Goal: Download file/media

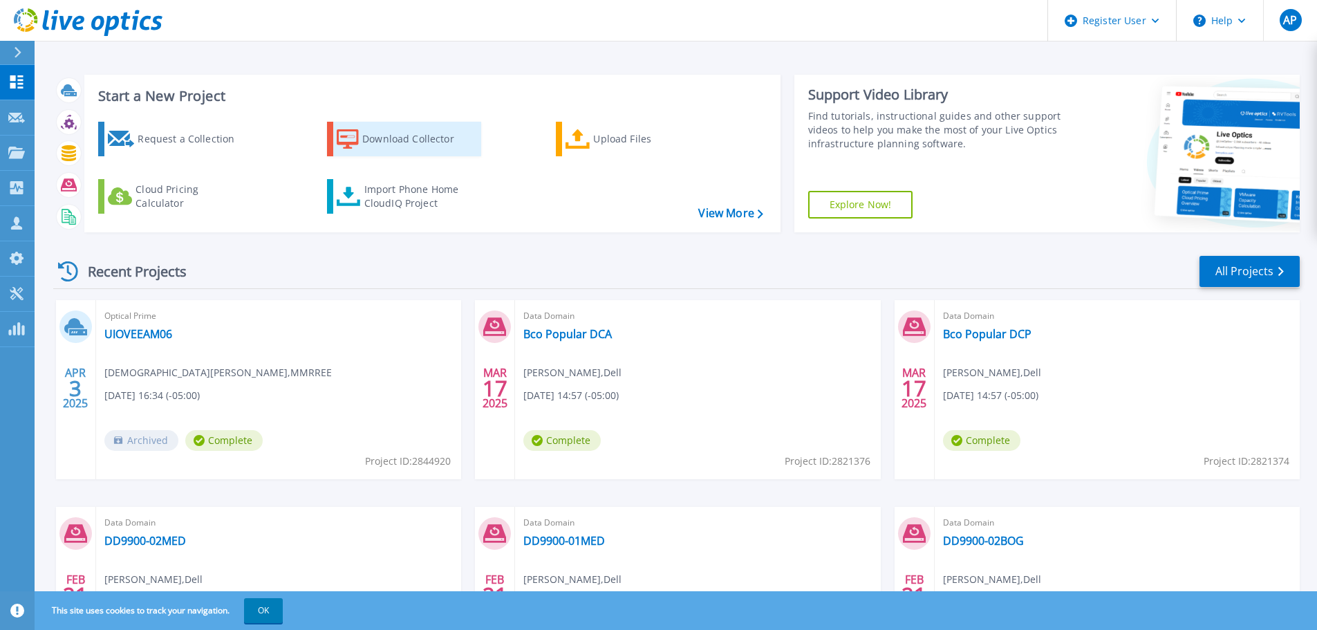
click at [414, 138] on div "Download Collector" at bounding box center [417, 139] width 111 height 28
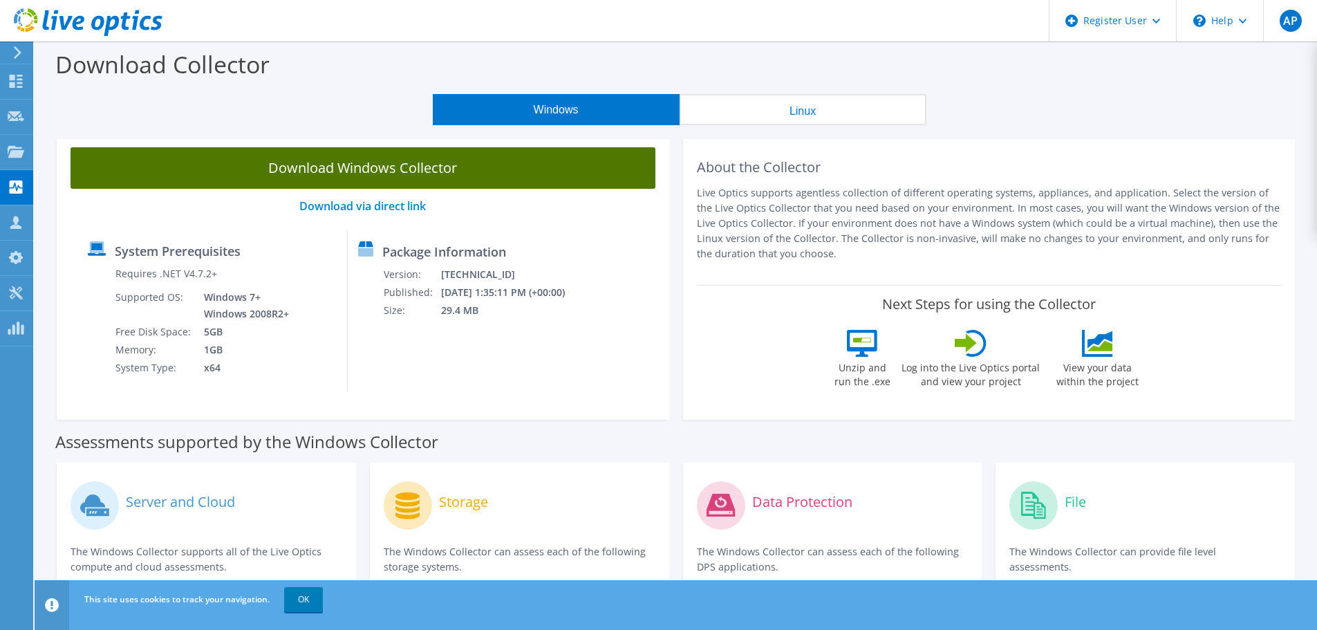
click at [420, 163] on link "Download Windows Collector" at bounding box center [363, 167] width 585 height 41
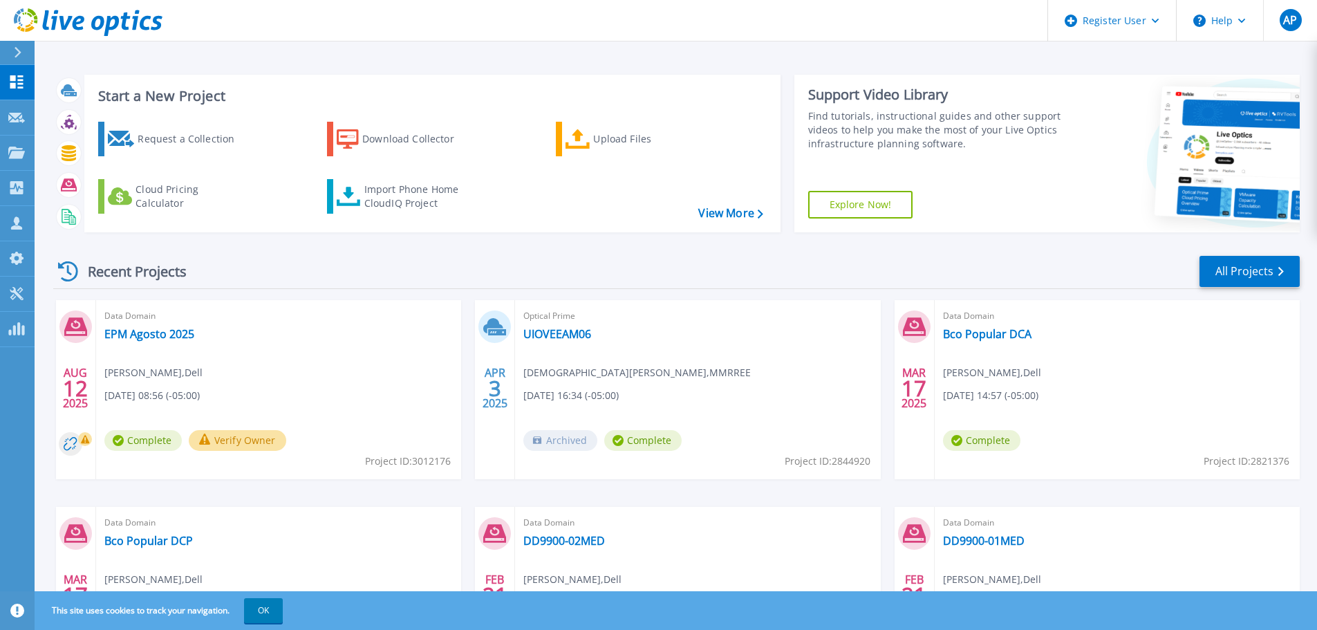
click at [236, 438] on button "Verify Owner" at bounding box center [237, 440] width 97 height 21
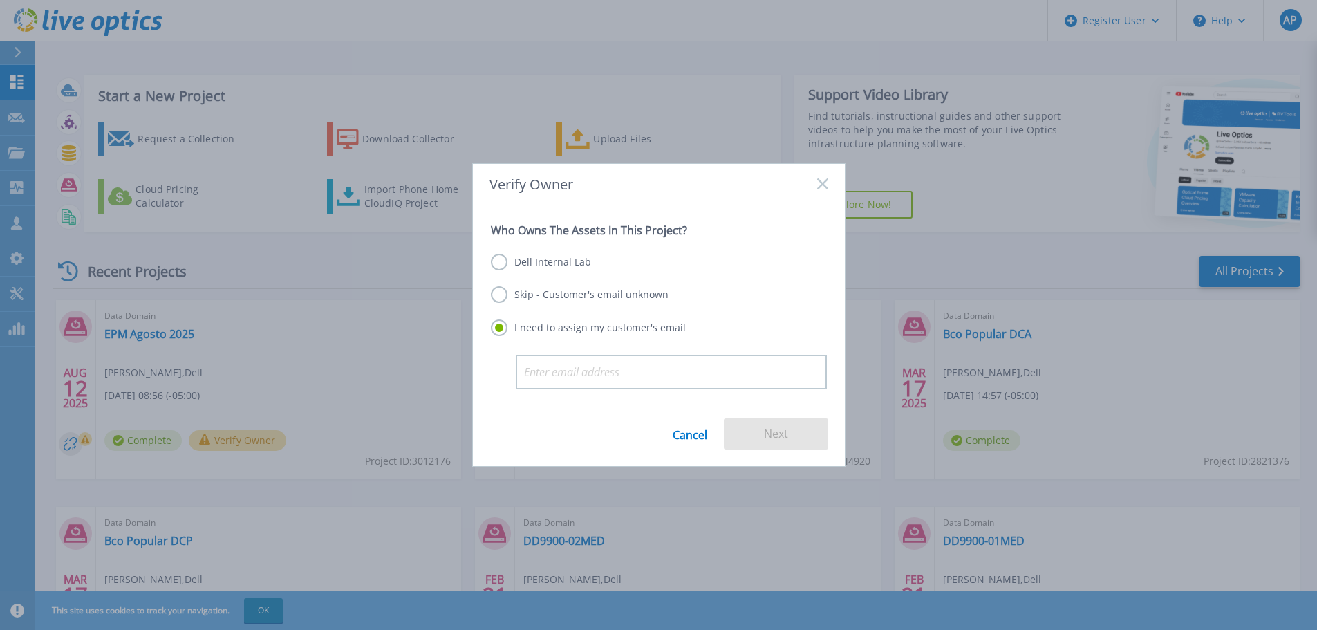
click at [501, 261] on label "Dell Internal Lab" at bounding box center [541, 262] width 100 height 17
click at [0, 0] on input "Dell Internal Lab" at bounding box center [0, 0] width 0 height 0
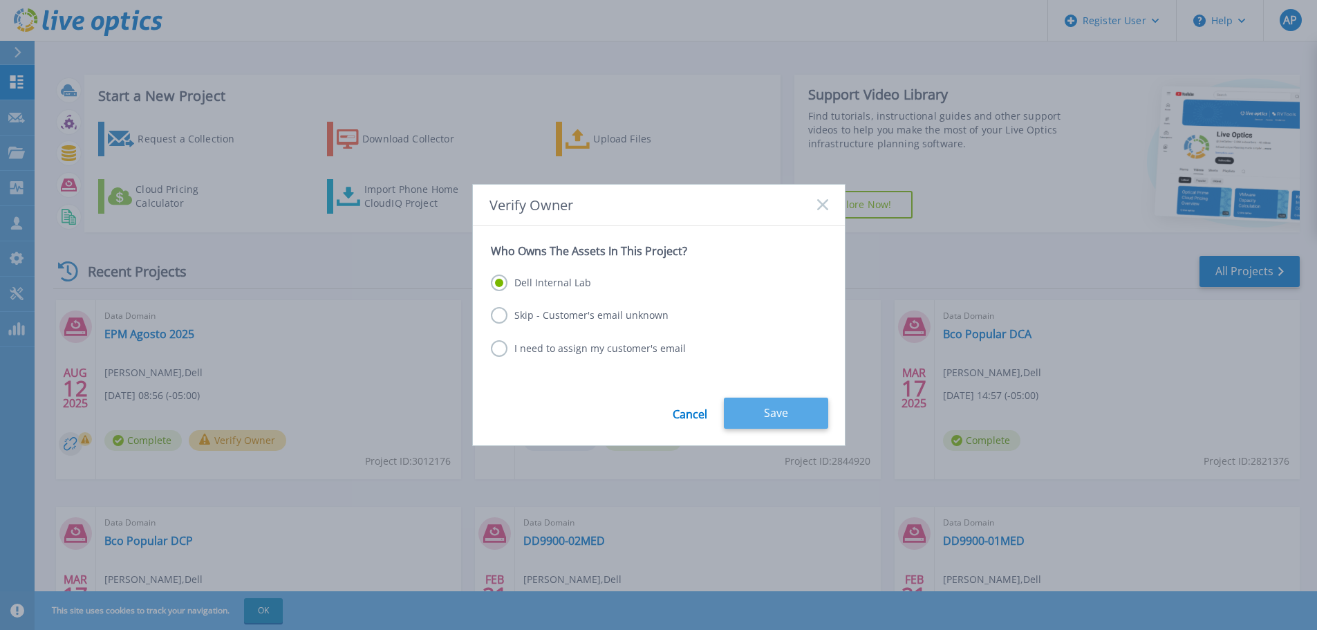
click at [770, 414] on button "Save" at bounding box center [776, 413] width 104 height 31
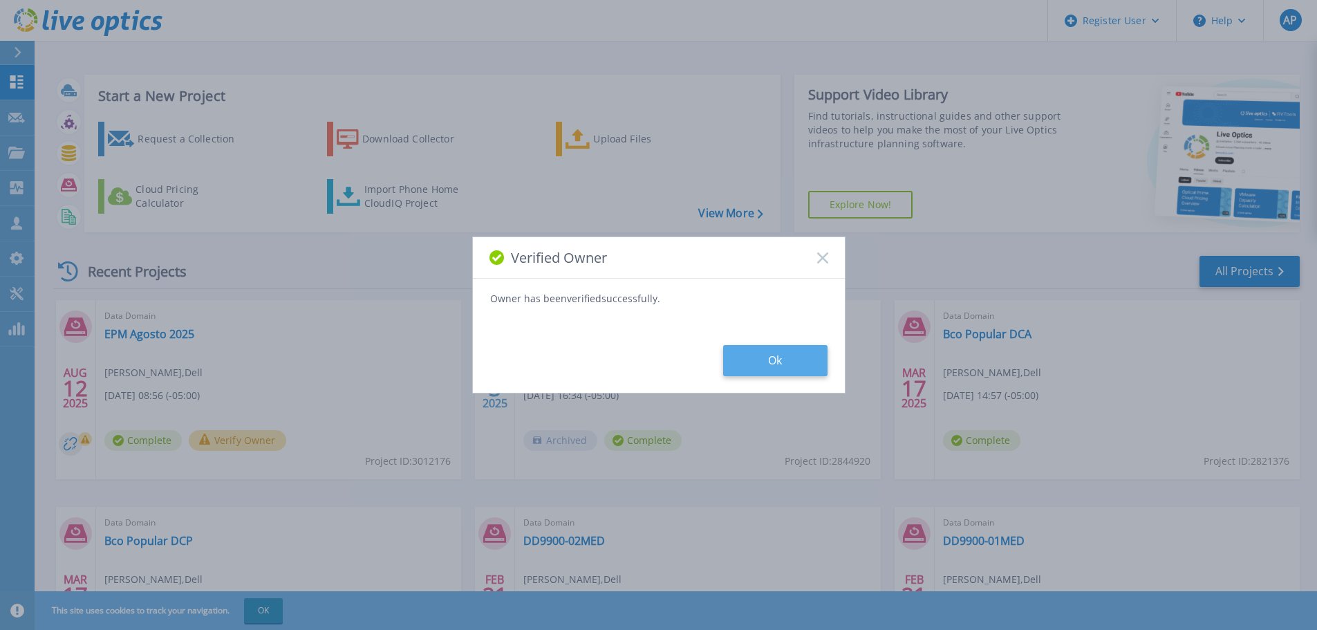
click at [767, 352] on button "Ok" at bounding box center [775, 360] width 104 height 31
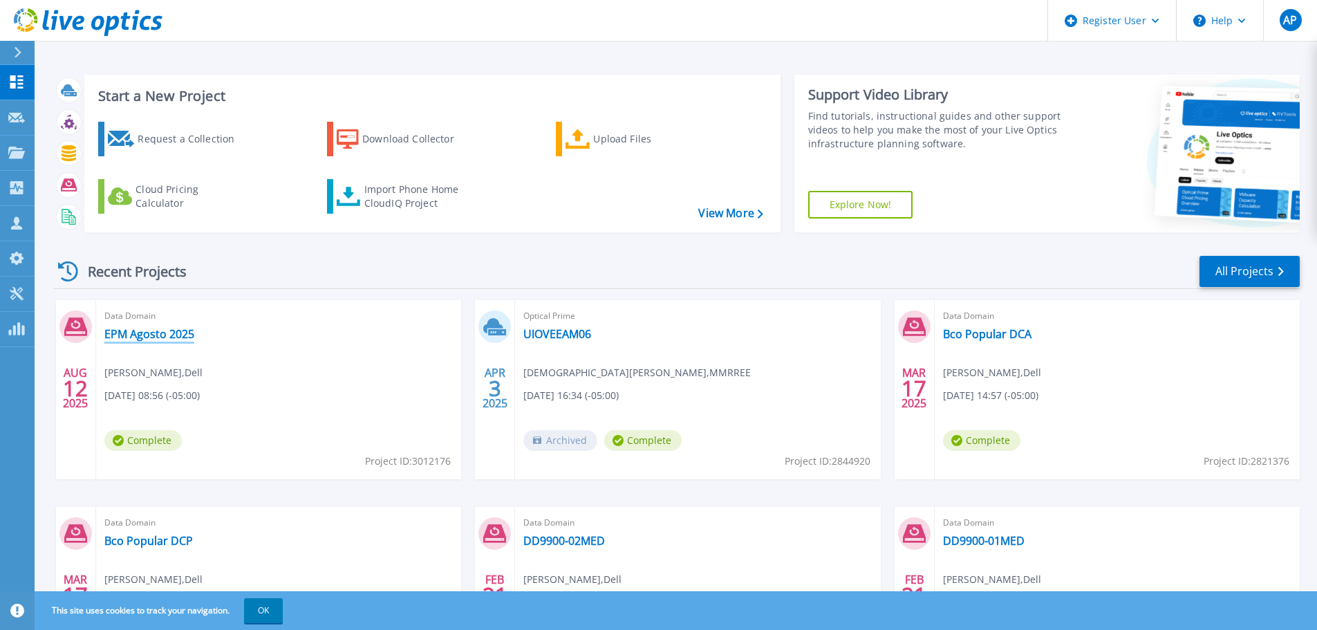
click at [160, 333] on link "EPM Agosto 2025" at bounding box center [149, 334] width 90 height 14
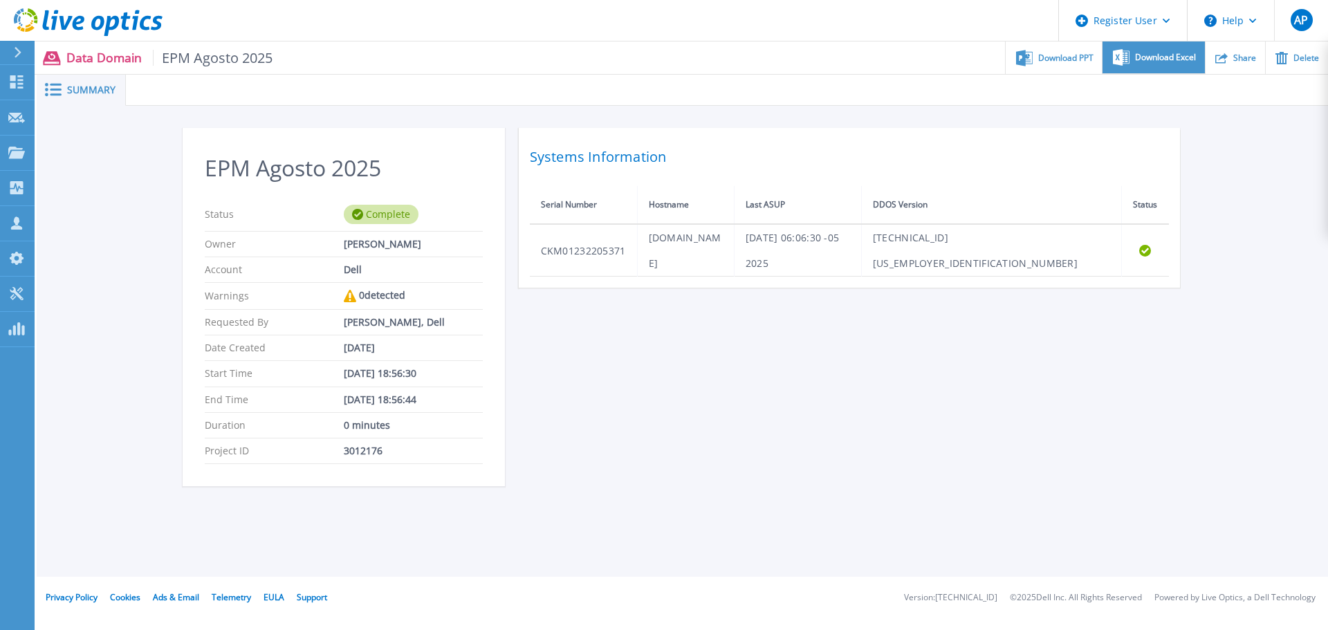
click at [1160, 57] on span "Download Excel" at bounding box center [1165, 57] width 61 height 8
click at [1038, 55] on span "Download PPT" at bounding box center [1065, 57] width 55 height 8
